Goal: Task Accomplishment & Management: Manage account settings

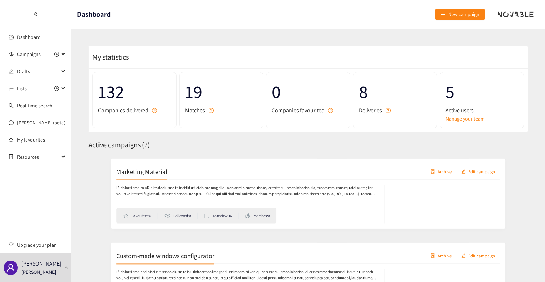
click at [278, 18] on header "Dashboard New campaign" at bounding box center [308, 14] width 474 height 29
click at [32, 59] on span "Campaigns" at bounding box center [29, 54] width 24 height 14
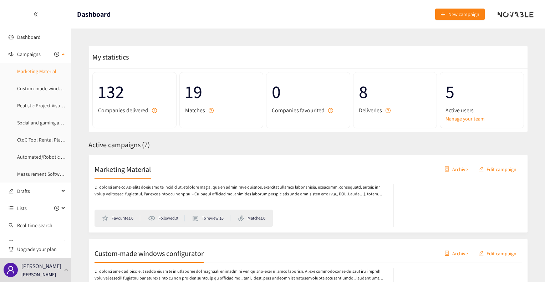
click at [41, 68] on link "Marketing Material" at bounding box center [36, 71] width 39 height 6
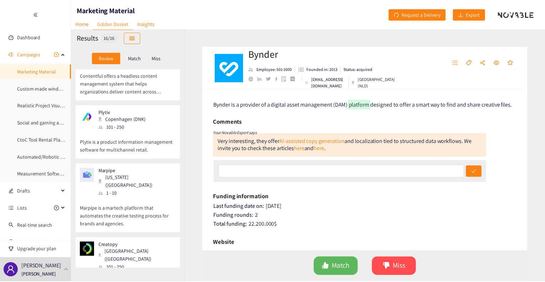
scroll to position [784, 0]
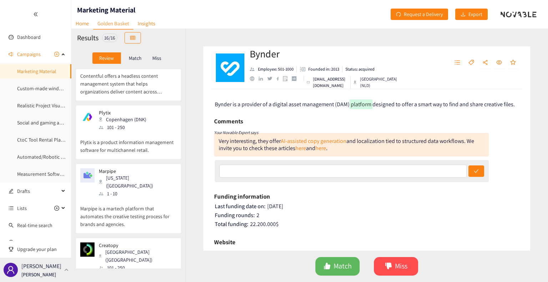
click at [33, 262] on p "[PERSON_NAME]" at bounding box center [41, 266] width 40 height 9
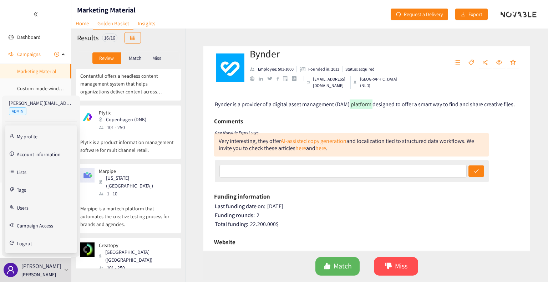
click at [29, 204] on link "Users" at bounding box center [23, 207] width 12 height 6
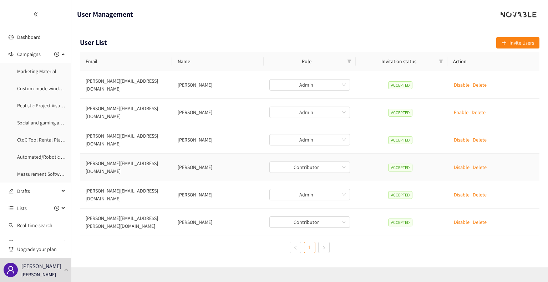
click at [460, 163] on p "Disable" at bounding box center [462, 167] width 16 height 8
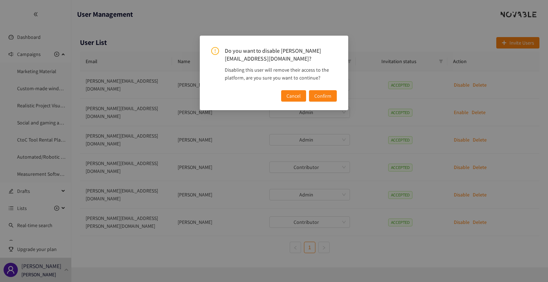
click at [324, 96] on span "Confirm" at bounding box center [322, 96] width 17 height 8
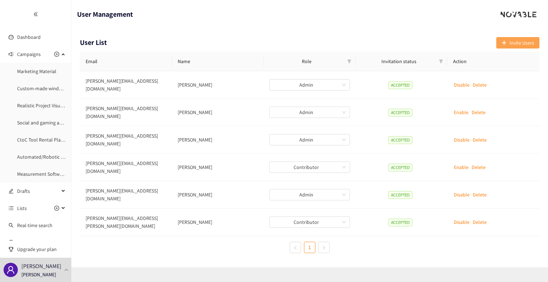
click at [516, 45] on span "Invite Users" at bounding box center [521, 43] width 25 height 8
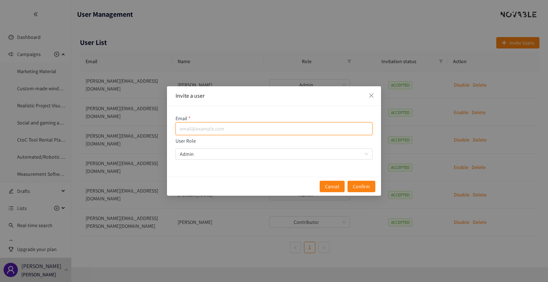
click at [226, 127] on input "email" at bounding box center [273, 128] width 197 height 13
paste input "[PERSON_NAME][EMAIL_ADDRESS][DOMAIN_NAME]"
type input "[PERSON_NAME][EMAIL_ADDRESS][DOMAIN_NAME]"
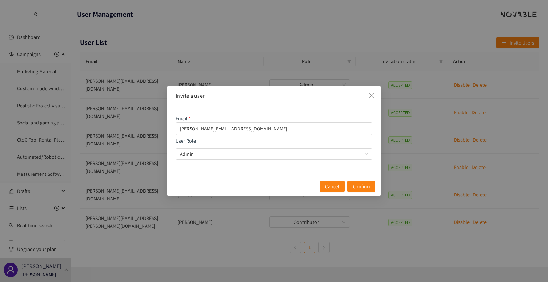
click at [224, 160] on div "Email [PERSON_NAME][EMAIL_ADDRESS][DOMAIN_NAME] User Role Admin" at bounding box center [274, 141] width 214 height 71
click at [228, 153] on span "Admin" at bounding box center [274, 154] width 188 height 11
click at [228, 153] on input "User Role Admin" at bounding box center [271, 154] width 183 height 11
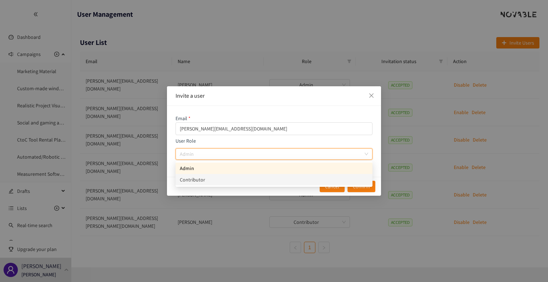
click at [221, 182] on div "Contributor" at bounding box center [274, 180] width 188 height 8
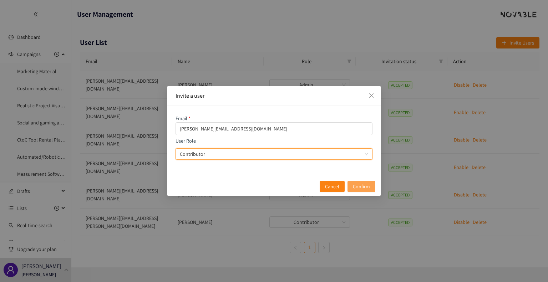
click at [367, 187] on span "Confirm" at bounding box center [361, 187] width 17 height 8
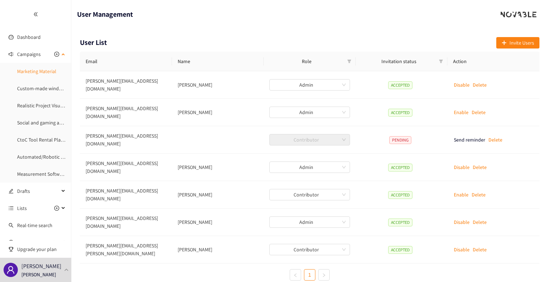
click at [37, 75] on link "Marketing Material" at bounding box center [36, 71] width 39 height 6
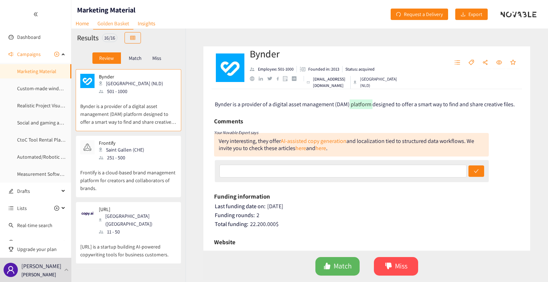
click at [194, 40] on div "Bynder Employee: 501-1000 Founded in: 2013 Status: acquired [EMAIL_ADDRESS][DOM…" at bounding box center [366, 156] width 362 height 254
click at [147, 21] on link "Insights" at bounding box center [146, 23] width 26 height 11
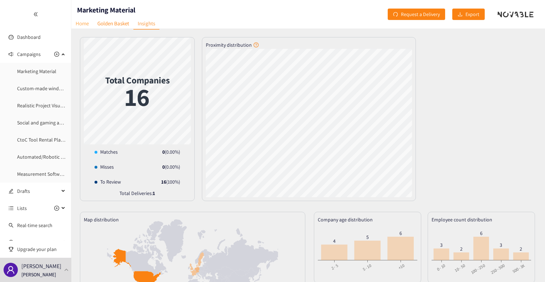
click at [81, 25] on link "Home" at bounding box center [82, 23] width 22 height 11
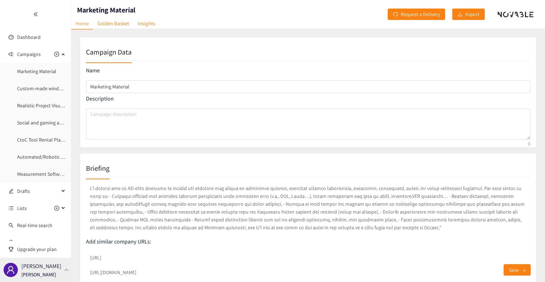
click at [36, 268] on p "[PERSON_NAME]" at bounding box center [41, 266] width 40 height 9
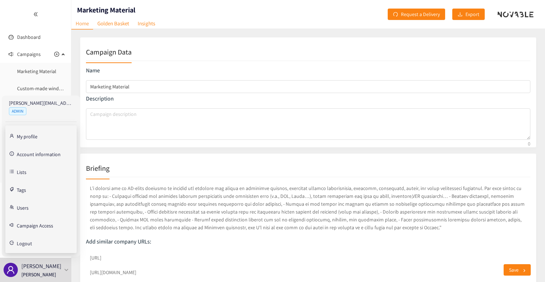
click at [24, 209] on link "Users" at bounding box center [23, 207] width 12 height 6
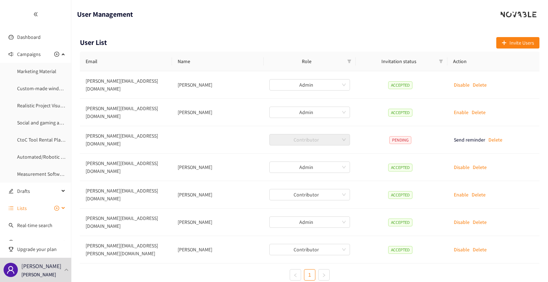
click at [61, 207] on div "Lists" at bounding box center [35, 208] width 71 height 14
